Goal: Task Accomplishment & Management: Use online tool/utility

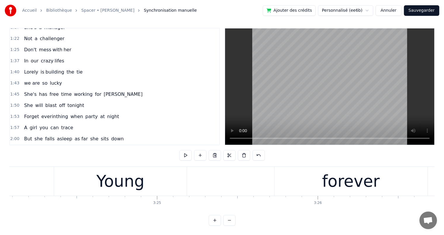
scroll to position [162, 0]
click at [76, 69] on span "tie" at bounding box center [79, 72] width 7 height 7
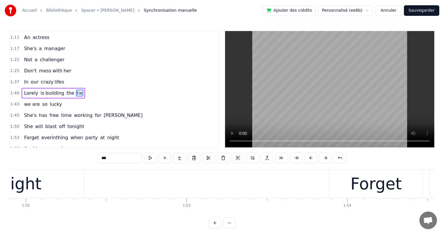
scroll to position [0, 16462]
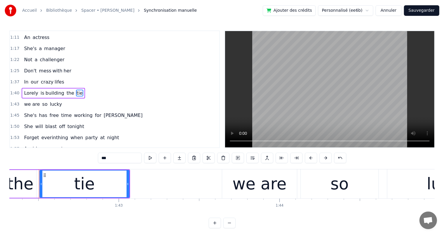
click at [109, 157] on input "***" at bounding box center [120, 157] width 44 height 11
type input "****"
click at [85, 90] on div "1:40 Lorely is building the ties" at bounding box center [114, 92] width 209 height 11
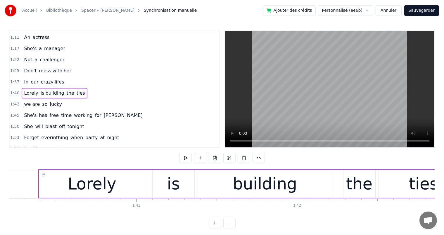
scroll to position [0, 16122]
click at [128, 157] on div "0:15 She's a shoper 0:20 A skirt chaser 0:24 A shoper 0:35 she enjoys shopping …" at bounding box center [222, 128] width 426 height 197
click at [431, 10] on button "Sauvegarder" at bounding box center [421, 10] width 35 height 11
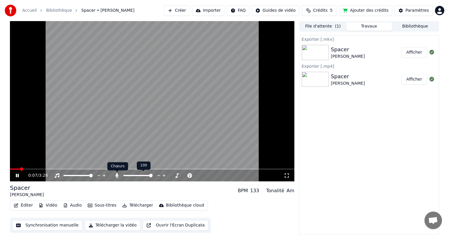
click at [117, 174] on icon at bounding box center [116, 175] width 3 height 5
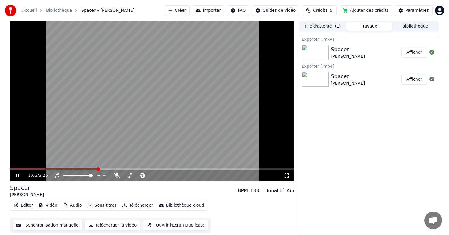
click at [16, 173] on icon at bounding box center [17, 175] width 3 height 4
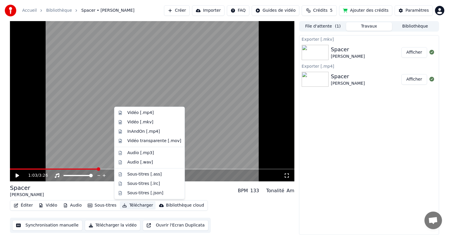
click at [130, 204] on button "Télécharger" at bounding box center [137, 205] width 35 height 8
click at [144, 111] on div "Vidéo [.mp4]" at bounding box center [140, 113] width 26 height 6
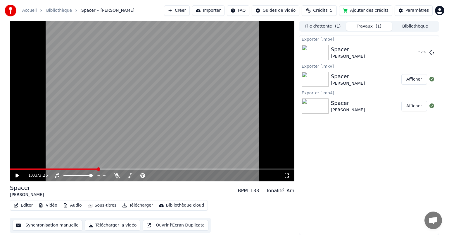
click at [399, 136] on div "Exporter [.mp4] Spacer [PERSON_NAME] 57 % Exporter [.mkv] Spacer [PERSON_NAME] …" at bounding box center [369, 135] width 140 height 200
click at [117, 177] on icon at bounding box center [117, 175] width 6 height 5
click at [116, 176] on icon at bounding box center [116, 175] width 3 height 5
click at [417, 55] on button "Afficher" at bounding box center [415, 52] width 26 height 11
click at [118, 174] on icon at bounding box center [117, 175] width 6 height 5
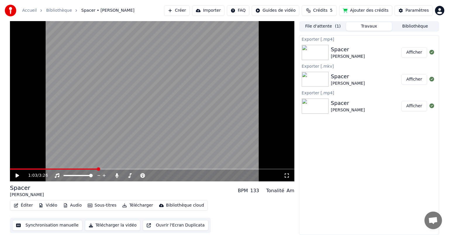
click at [15, 173] on icon at bounding box center [22, 175] width 14 height 5
click at [128, 175] on span at bounding box center [125, 175] width 5 height 1
click at [125, 175] on span at bounding box center [127, 175] width 4 height 4
click at [116, 173] on icon at bounding box center [116, 175] width 3 height 5
click at [126, 168] on span at bounding box center [68, 168] width 117 height 1
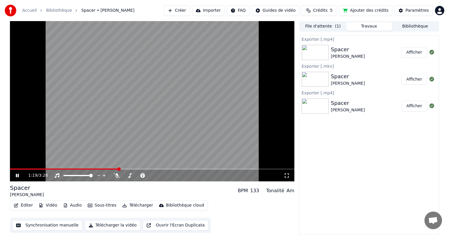
click at [118, 169] on span at bounding box center [64, 168] width 109 height 1
click at [116, 176] on icon at bounding box center [117, 175] width 6 height 5
click at [125, 175] on span at bounding box center [124, 175] width 2 height 1
click at [126, 175] on span at bounding box center [128, 175] width 4 height 4
click at [125, 175] on span at bounding box center [127, 175] width 4 height 4
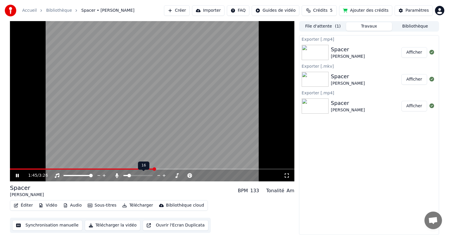
click at [128, 175] on span at bounding box center [137, 175] width 29 height 1
click at [126, 176] on span at bounding box center [128, 175] width 4 height 4
click at [16, 175] on icon at bounding box center [17, 175] width 3 height 4
click at [30, 169] on span at bounding box center [90, 168] width 160 height 1
click at [16, 176] on icon at bounding box center [18, 175] width 4 height 4
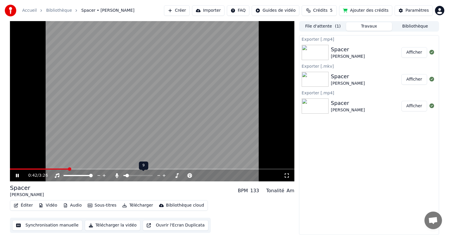
click at [131, 176] on span at bounding box center [137, 175] width 29 height 1
click at [130, 176] on span at bounding box center [131, 175] width 4 height 4
click at [128, 175] on span at bounding box center [129, 175] width 4 height 4
click at [18, 175] on icon at bounding box center [17, 175] width 3 height 4
click at [49, 168] on span at bounding box center [60, 168] width 101 height 1
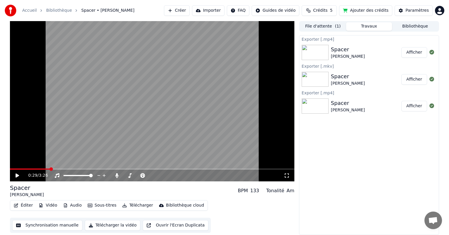
click at [15, 178] on div "0:29 / 3:26" at bounding box center [152, 175] width 280 height 6
click at [16, 176] on icon at bounding box center [18, 175] width 4 height 4
click at [16, 176] on icon at bounding box center [17, 175] width 3 height 4
click at [17, 177] on icon at bounding box center [22, 175] width 14 height 5
click at [20, 175] on icon at bounding box center [22, 175] width 14 height 5
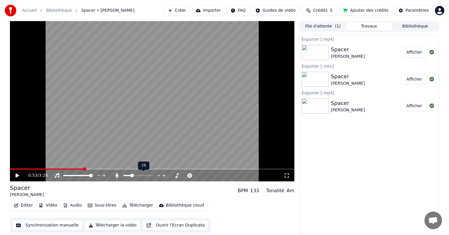
click at [131, 175] on span at bounding box center [137, 175] width 29 height 1
click at [128, 174] on span at bounding box center [130, 175] width 4 height 4
click at [17, 176] on icon at bounding box center [18, 175] width 4 height 4
click at [17, 176] on icon at bounding box center [22, 175] width 14 height 5
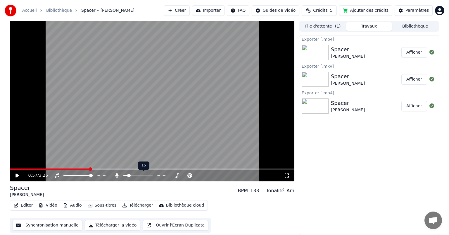
click at [128, 174] on span at bounding box center [129, 175] width 4 height 4
click at [14, 168] on span at bounding box center [12, 168] width 4 height 1
click at [10, 171] on span at bounding box center [12, 169] width 4 height 4
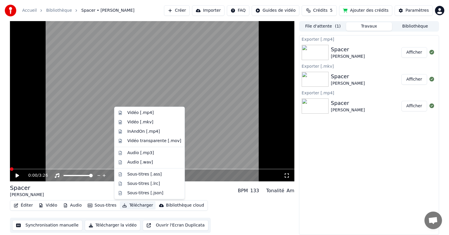
click at [137, 204] on button "Télécharger" at bounding box center [137, 205] width 35 height 8
click at [146, 111] on div "Vidéo [.mp4]" at bounding box center [140, 113] width 26 height 6
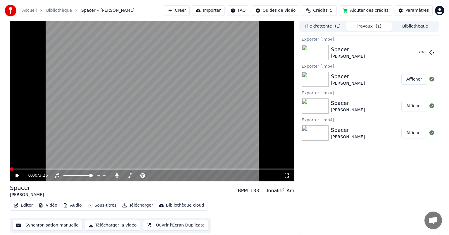
click at [17, 176] on icon at bounding box center [18, 175] width 4 height 4
click at [51, 224] on button "Synchronisation manuelle" at bounding box center [47, 225] width 70 height 11
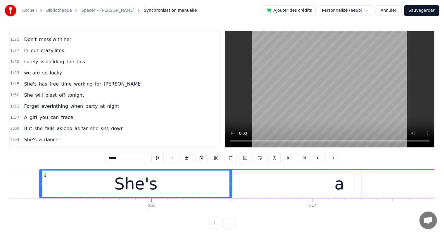
scroll to position [176, 0]
click at [51, 113] on span "can" at bounding box center [55, 116] width 10 height 7
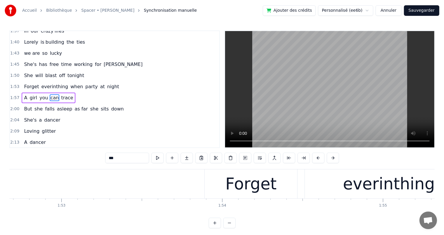
scroll to position [0, 19062]
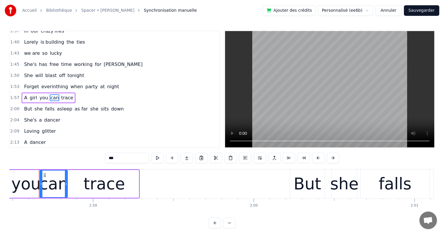
click at [120, 158] on input "***" at bounding box center [127, 157] width 44 height 11
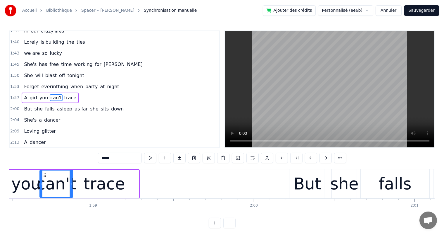
drag, startPoint x: 66, startPoint y: 184, endPoint x: 71, endPoint y: 184, distance: 5.3
click at [71, 184] on icon at bounding box center [71, 183] width 2 height 5
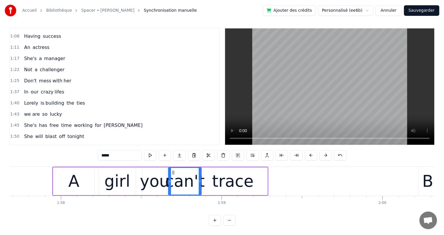
scroll to position [133, 0]
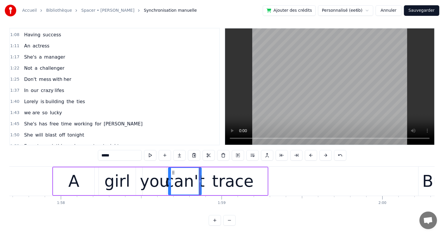
type input "*****"
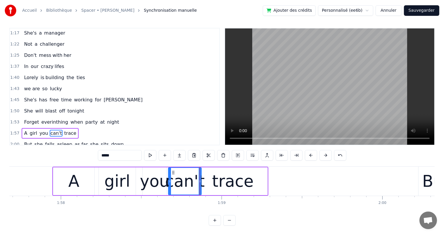
scroll to position [191, 0]
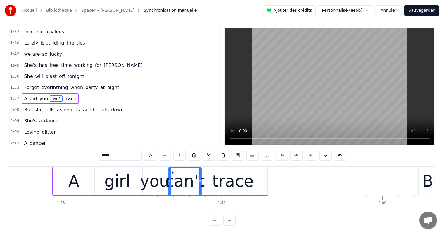
click at [67, 93] on div "A girl you can't trace" at bounding box center [50, 98] width 57 height 11
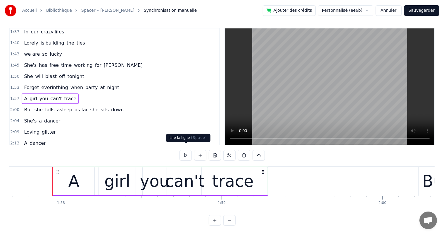
click at [185, 150] on button at bounding box center [186, 155] width 12 height 11
click at [81, 180] on div "A" at bounding box center [73, 181] width 41 height 28
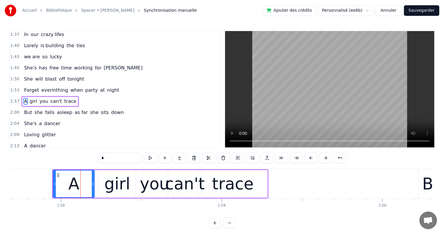
scroll to position [195, 0]
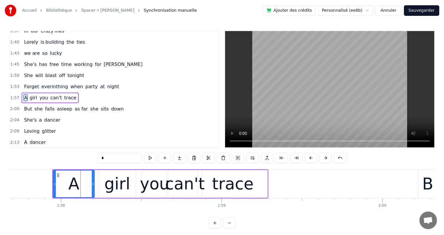
click at [121, 185] on div "girl" at bounding box center [117, 183] width 26 height 24
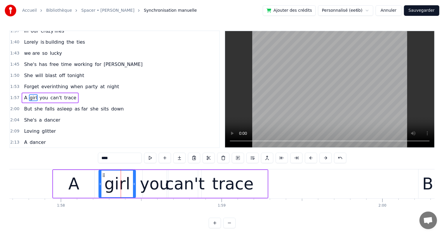
click at [149, 185] on div "you" at bounding box center [155, 183] width 30 height 24
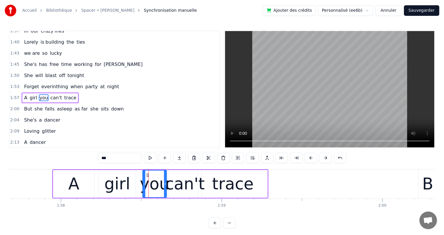
click at [227, 189] on div "trace" at bounding box center [233, 183] width 42 height 24
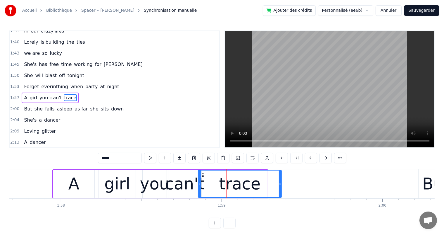
drag, startPoint x: 266, startPoint y: 183, endPoint x: 280, endPoint y: 185, distance: 14.1
click at [280, 185] on icon at bounding box center [280, 183] width 2 height 5
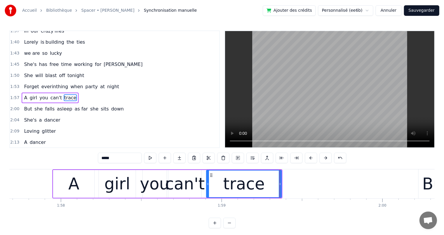
drag, startPoint x: 200, startPoint y: 183, endPoint x: 208, endPoint y: 189, distance: 9.9
click at [208, 189] on div at bounding box center [208, 183] width 2 height 27
click at [171, 188] on div "can't" at bounding box center [185, 183] width 40 height 24
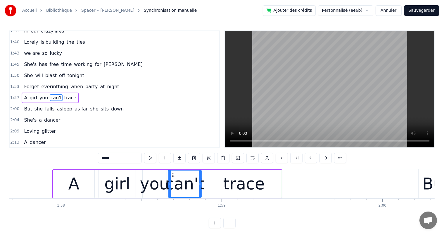
click at [198, 183] on div "can't" at bounding box center [185, 183] width 40 height 24
drag, startPoint x: 200, startPoint y: 185, endPoint x: 205, endPoint y: 187, distance: 5.4
click at [205, 187] on div at bounding box center [205, 183] width 2 height 27
click at [213, 186] on div "trace" at bounding box center [244, 184] width 75 height 28
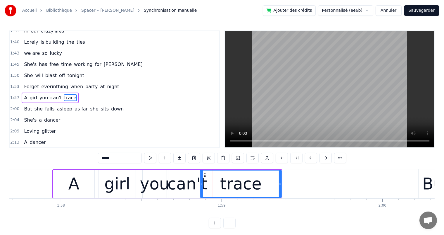
drag, startPoint x: 207, startPoint y: 183, endPoint x: 201, endPoint y: 185, distance: 6.6
click at [201, 185] on icon at bounding box center [202, 183] width 2 height 5
click at [117, 185] on div "girl" at bounding box center [117, 183] width 26 height 24
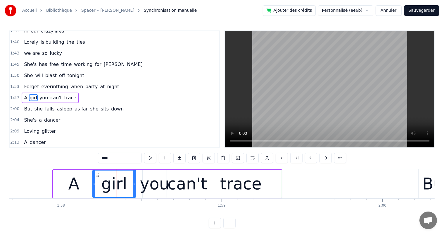
drag, startPoint x: 99, startPoint y: 183, endPoint x: 93, endPoint y: 183, distance: 6.1
click at [93, 183] on icon at bounding box center [94, 183] width 2 height 5
click at [130, 185] on icon at bounding box center [130, 183] width 2 height 5
click at [160, 185] on div "you" at bounding box center [155, 183] width 30 height 24
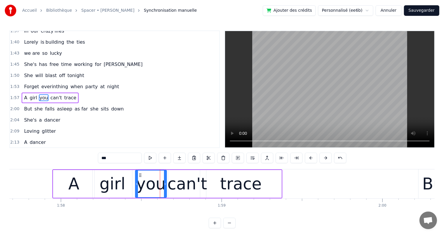
drag, startPoint x: 143, startPoint y: 182, endPoint x: 136, endPoint y: 182, distance: 7.3
click at [136, 182] on icon at bounding box center [137, 183] width 2 height 5
drag, startPoint x: 165, startPoint y: 184, endPoint x: 159, endPoint y: 184, distance: 6.4
click at [159, 184] on icon at bounding box center [159, 183] width 2 height 5
click at [183, 186] on div "can't" at bounding box center [188, 183] width 40 height 24
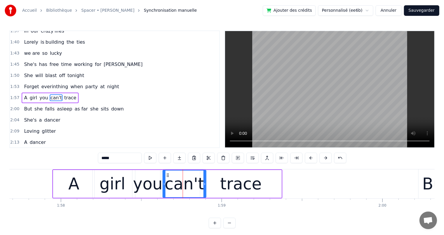
drag, startPoint x: 169, startPoint y: 184, endPoint x: 164, endPoint y: 184, distance: 5.6
click at [164, 184] on icon at bounding box center [164, 183] width 2 height 5
drag, startPoint x: 204, startPoint y: 183, endPoint x: 197, endPoint y: 185, distance: 7.2
click at [197, 185] on icon at bounding box center [198, 183] width 2 height 5
click at [202, 184] on div "trace" at bounding box center [240, 184] width 81 height 28
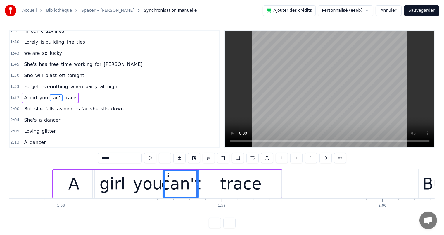
type input "*****"
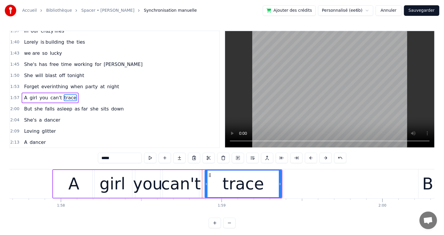
drag, startPoint x: 201, startPoint y: 185, endPoint x: 206, endPoint y: 185, distance: 4.7
click at [206, 185] on icon at bounding box center [206, 183] width 2 height 5
click at [150, 157] on button at bounding box center [150, 157] width 12 height 11
click at [51, 92] on div "A girl you can't trace" at bounding box center [50, 97] width 57 height 11
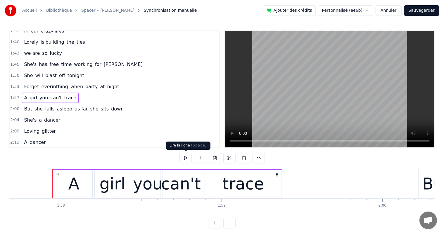
click at [187, 158] on button at bounding box center [186, 157] width 12 height 11
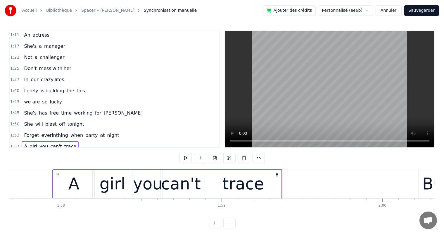
scroll to position [136, 0]
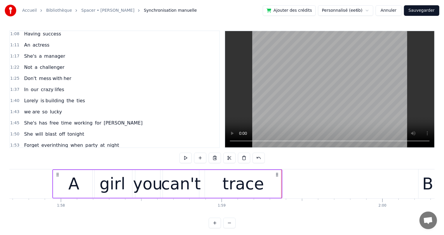
click at [50, 119] on span "free" at bounding box center [54, 122] width 11 height 7
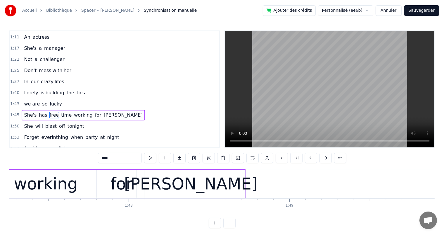
scroll to position [0, 17123]
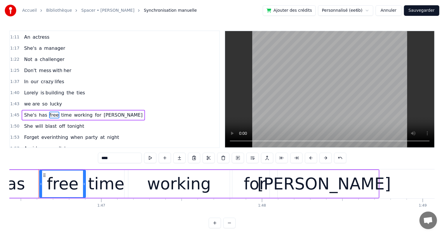
click at [27, 111] on span "She's" at bounding box center [30, 114] width 14 height 7
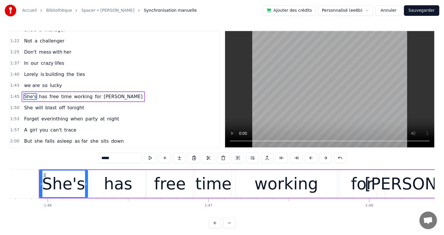
scroll to position [0, 17016]
drag, startPoint x: 108, startPoint y: 157, endPoint x: 113, endPoint y: 158, distance: 4.7
click at [113, 158] on input "*****" at bounding box center [120, 157] width 44 height 11
type input "***"
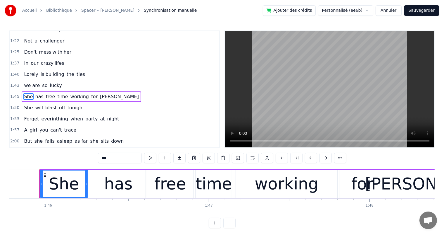
click at [93, 91] on div "She has free time working for [PERSON_NAME]" at bounding box center [82, 96] width 120 height 11
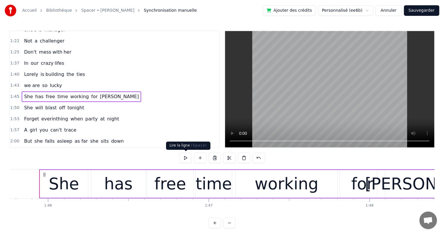
click at [185, 161] on button at bounding box center [186, 157] width 12 height 11
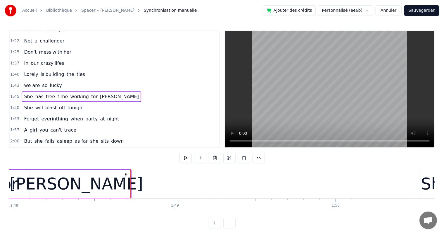
scroll to position [0, 17411]
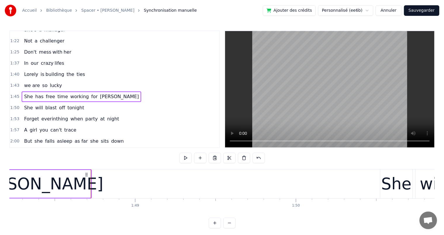
click at [184, 160] on button at bounding box center [186, 157] width 12 height 11
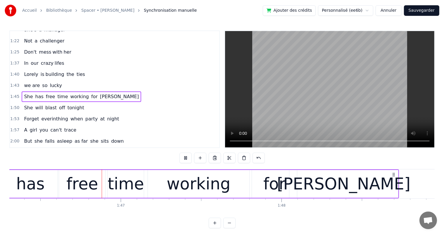
scroll to position [0, 17099]
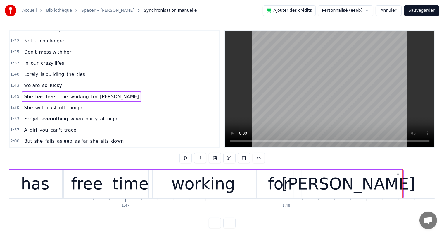
click at [184, 160] on button at bounding box center [186, 157] width 12 height 11
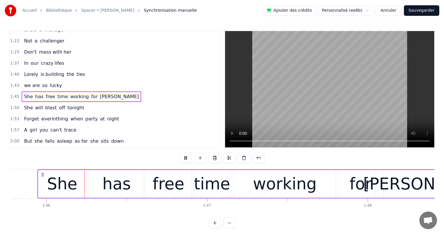
scroll to position [0, 17016]
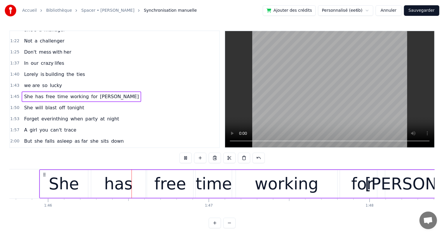
click at [184, 160] on button at bounding box center [186, 157] width 12 height 11
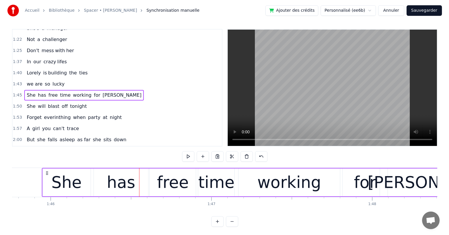
scroll to position [0, 0]
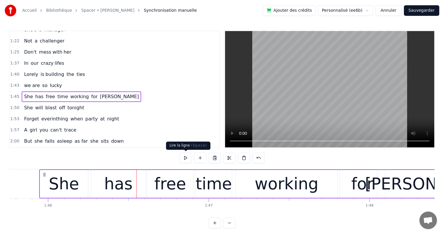
click at [424, 9] on button "Sauvegarder" at bounding box center [421, 10] width 35 height 11
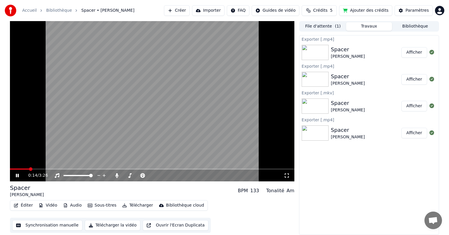
click at [29, 168] on span at bounding box center [152, 168] width 285 height 1
click at [18, 176] on icon at bounding box center [17, 175] width 3 height 4
click at [386, 181] on div "Exporter [.mp4] Spacer [PERSON_NAME] Exporter [.mp4] Spacer [PERSON_NAME] Expor…" at bounding box center [369, 135] width 140 height 200
click at [15, 176] on icon at bounding box center [22, 175] width 14 height 5
click at [108, 168] on span at bounding box center [152, 168] width 285 height 1
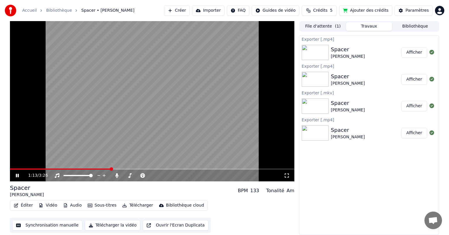
click at [128, 168] on span at bounding box center [152, 168] width 285 height 1
click at [139, 168] on video at bounding box center [152, 101] width 285 height 160
click at [139, 169] on span at bounding box center [152, 168] width 285 height 1
click at [15, 174] on icon at bounding box center [22, 175] width 14 height 5
click at [17, 173] on icon at bounding box center [22, 175] width 14 height 5
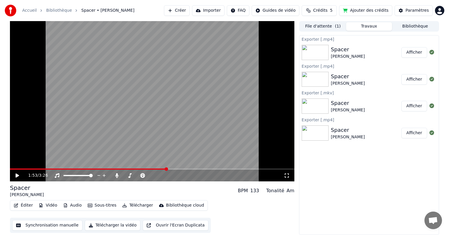
click at [157, 168] on span at bounding box center [88, 168] width 157 height 1
click at [149, 167] on video at bounding box center [152, 101] width 285 height 160
click at [150, 169] on span at bounding box center [84, 168] width 148 height 1
click at [141, 169] on span at bounding box center [75, 168] width 131 height 1
click at [18, 174] on icon at bounding box center [17, 175] width 3 height 4
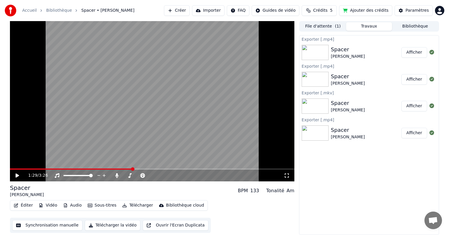
click at [132, 168] on span at bounding box center [71, 168] width 123 height 1
click at [128, 168] on span at bounding box center [71, 168] width 123 height 1
click at [120, 168] on span at bounding box center [65, 168] width 110 height 1
click at [113, 168] on span at bounding box center [61, 168] width 103 height 1
click at [106, 168] on span at bounding box center [58, 168] width 97 height 1
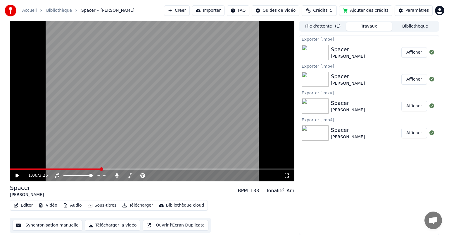
click at [101, 168] on span at bounding box center [55, 168] width 91 height 1
click at [95, 169] on span at bounding box center [52, 168] width 85 height 1
click at [90, 169] on span at bounding box center [52, 168] width 85 height 1
click at [87, 169] on span at bounding box center [50, 168] width 80 height 1
click at [83, 168] on span at bounding box center [46, 168] width 73 height 1
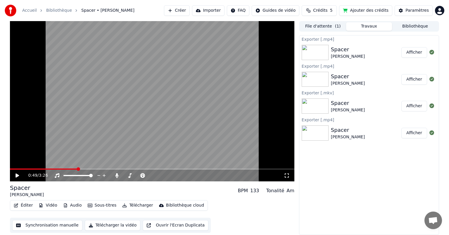
click at [78, 168] on span at bounding box center [44, 168] width 68 height 1
click at [76, 168] on span at bounding box center [43, 168] width 66 height 1
click at [76, 168] on span at bounding box center [77, 169] width 4 height 4
click at [74, 168] on span at bounding box center [42, 168] width 65 height 1
click at [72, 168] on span at bounding box center [42, 168] width 65 height 1
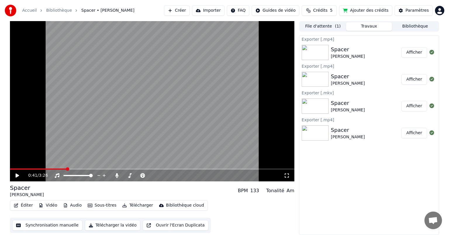
click at [66, 168] on span at bounding box center [38, 168] width 56 height 1
click at [61, 168] on span at bounding box center [38, 168] width 56 height 1
click at [56, 168] on span at bounding box center [35, 168] width 51 height 1
click at [172, 170] on div "0:33 / 3:26" at bounding box center [152, 175] width 285 height 12
click at [170, 167] on video at bounding box center [152, 101] width 285 height 160
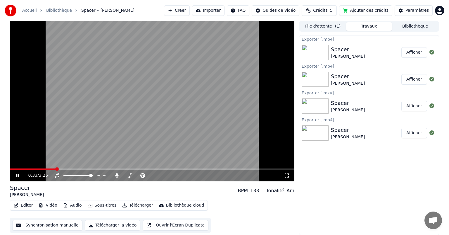
click at [170, 168] on span at bounding box center [152, 168] width 285 height 1
click at [18, 176] on icon at bounding box center [17, 175] width 3 height 4
click at [174, 170] on div "2:01 / 3:26" at bounding box center [152, 175] width 285 height 12
click at [174, 168] on span at bounding box center [93, 168] width 167 height 1
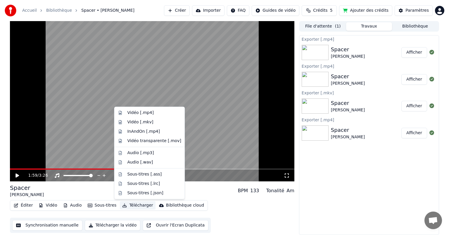
click at [132, 204] on button "Télécharger" at bounding box center [137, 205] width 35 height 8
click at [136, 115] on div "Vidéo [.mp4]" at bounding box center [140, 113] width 26 height 6
